Goal: Transaction & Acquisition: Book appointment/travel/reservation

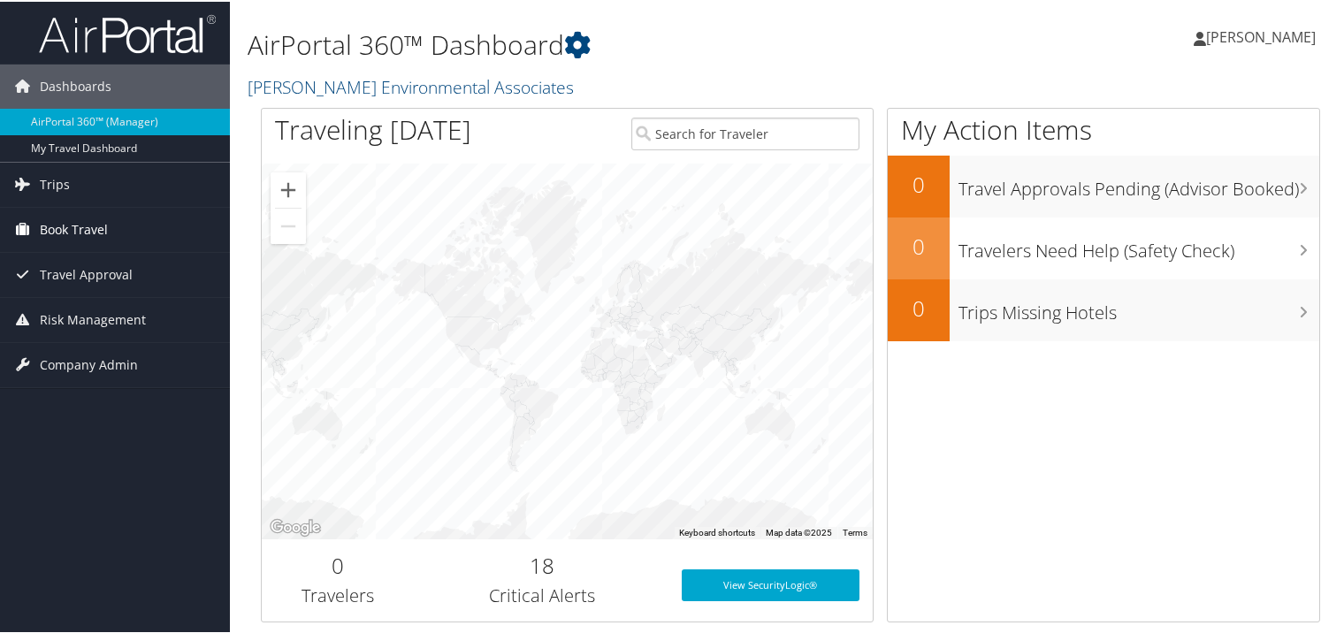
click at [96, 226] on span "Book Travel" at bounding box center [74, 228] width 68 height 44
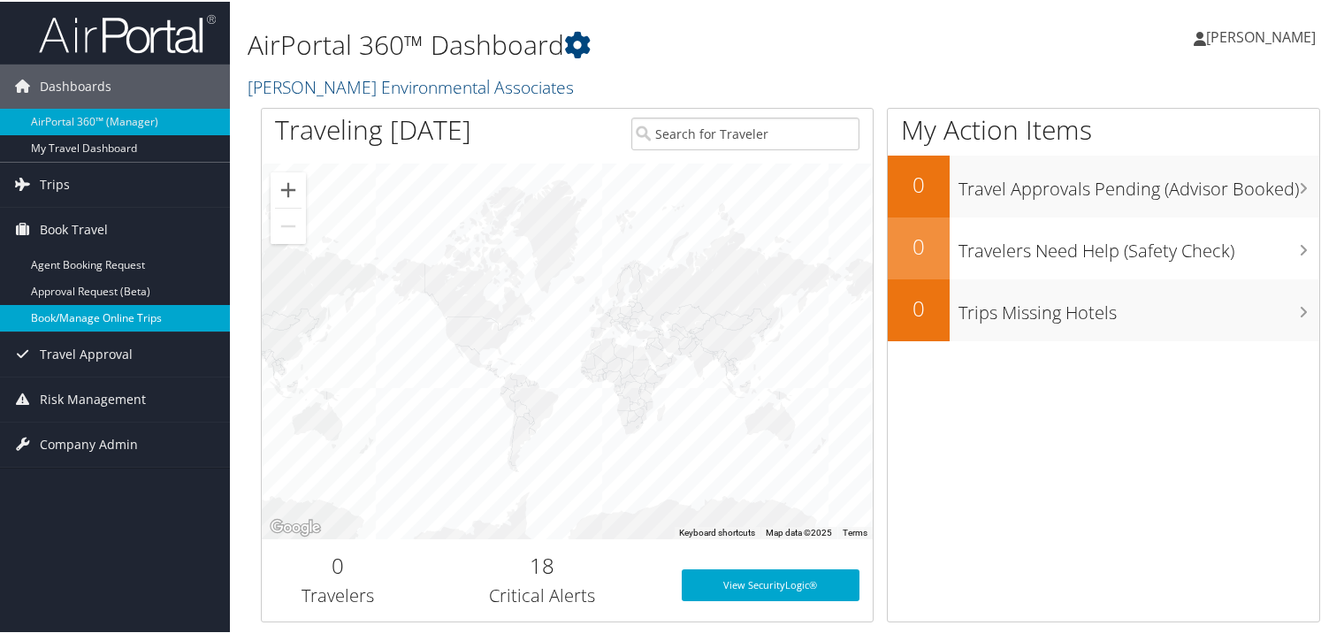
click at [102, 312] on link "Book/Manage Online Trips" at bounding box center [115, 316] width 230 height 27
click at [111, 315] on link "Book/Manage Online Trips" at bounding box center [115, 316] width 230 height 27
click at [106, 310] on link "Book/Manage Online Trips" at bounding box center [115, 316] width 230 height 27
